Goal: Navigation & Orientation: Find specific page/section

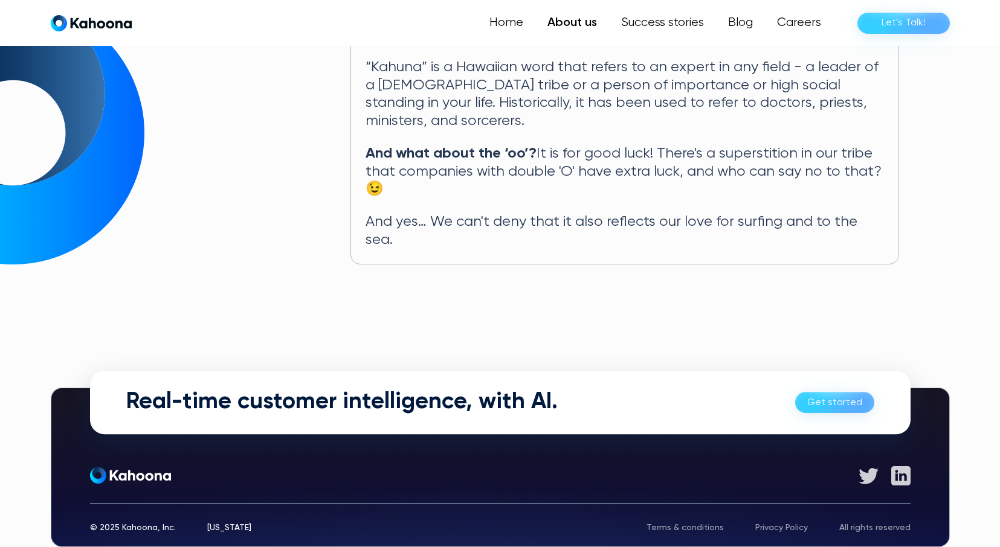
scroll to position [661, 0]
click at [793, 27] on link "Careers" at bounding box center [798, 23] width 69 height 24
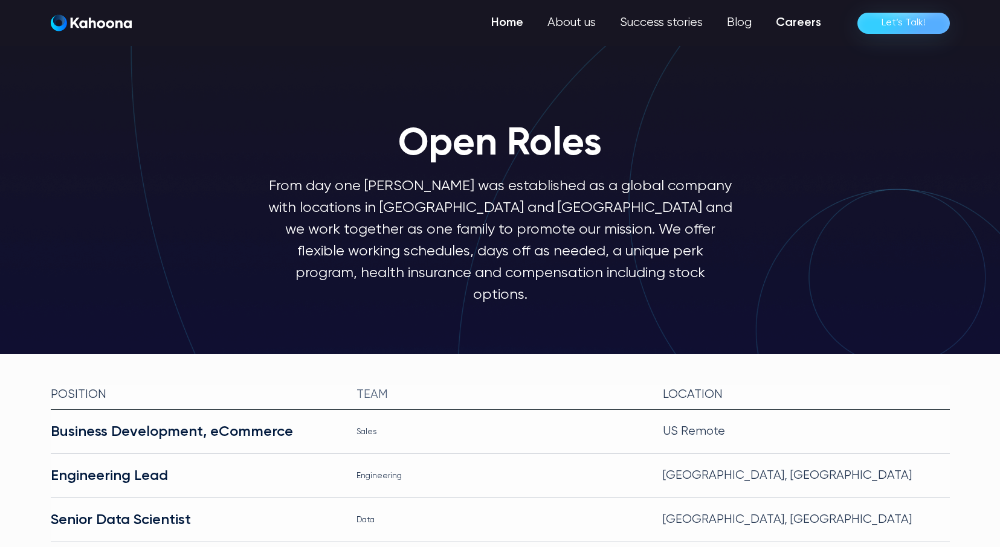
click at [522, 23] on link "Home" at bounding box center [507, 23] width 56 height 24
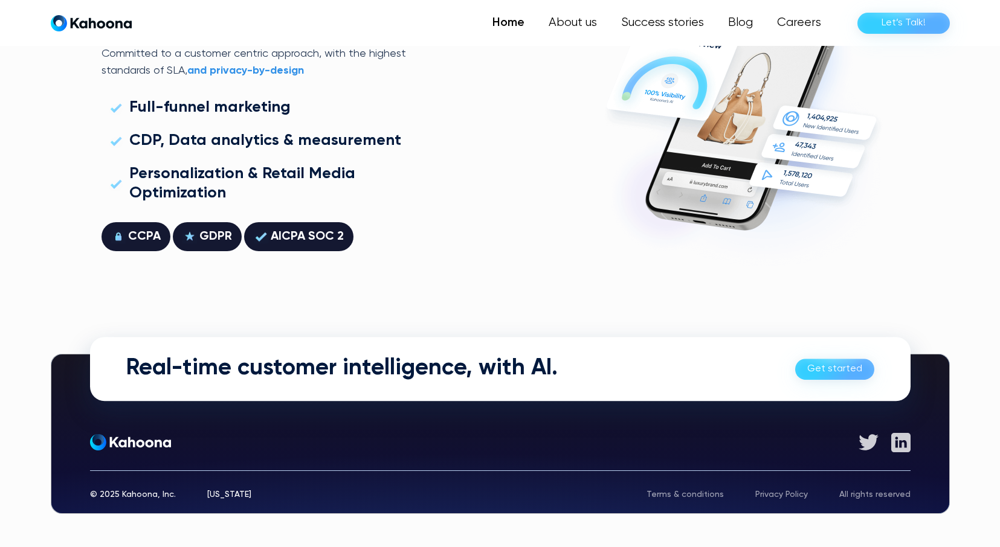
scroll to position [3458, 0]
